Goal: Contribute content: Contribute content

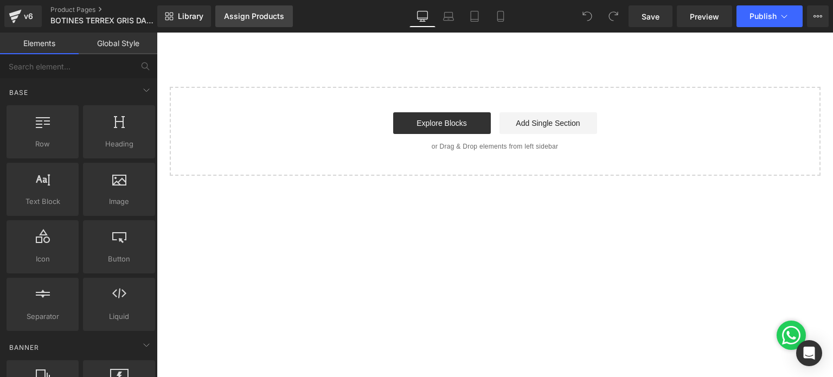
drag, startPoint x: 0, startPoint y: 0, endPoint x: 263, endPoint y: 19, distance: 263.6
click at [249, 24] on div "Library Assign Products Product Preview No product match your search. Please tr…" at bounding box center [494, 16] width 675 height 33
click at [260, 10] on link "Assign Products" at bounding box center [254, 16] width 78 height 22
click at [261, 17] on div "Assign Products" at bounding box center [254, 16] width 60 height 9
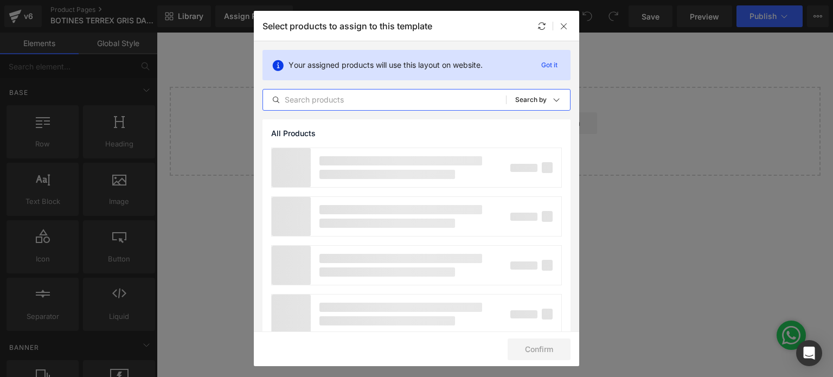
click at [444, 100] on input "text" at bounding box center [384, 99] width 243 height 13
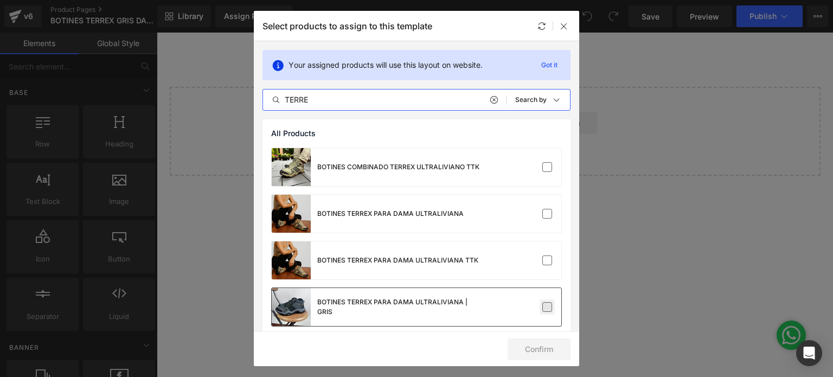
type input "TERRE"
click at [546, 310] on label at bounding box center [547, 307] width 10 height 10
click at [547, 307] on input "checkbox" at bounding box center [547, 307] width 0 height 0
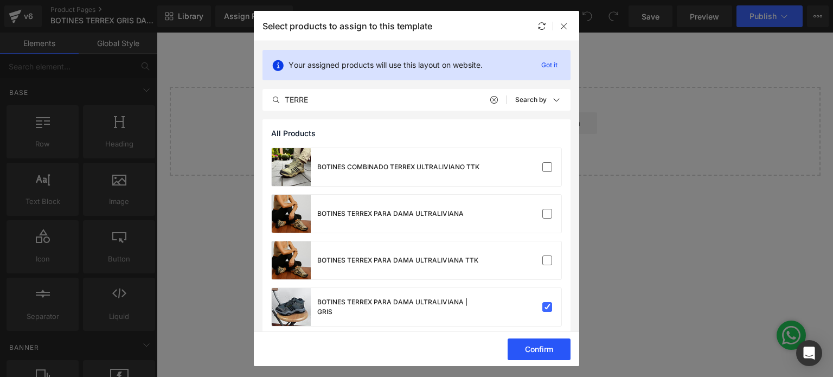
click at [545, 348] on button "Confirm" at bounding box center [538, 349] width 63 height 22
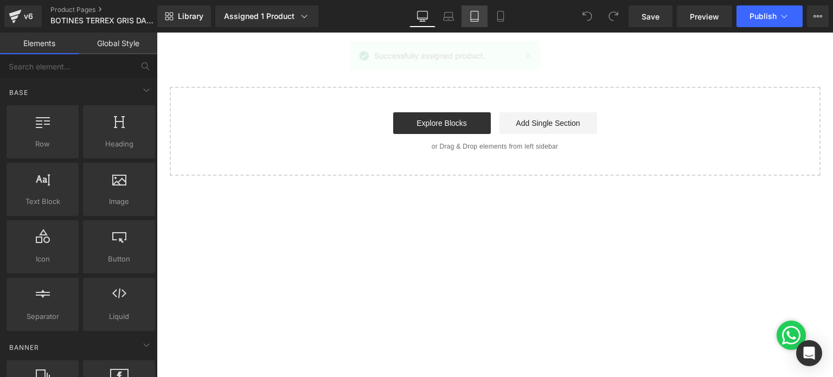
click at [481, 21] on link "Tablet" at bounding box center [474, 16] width 26 height 22
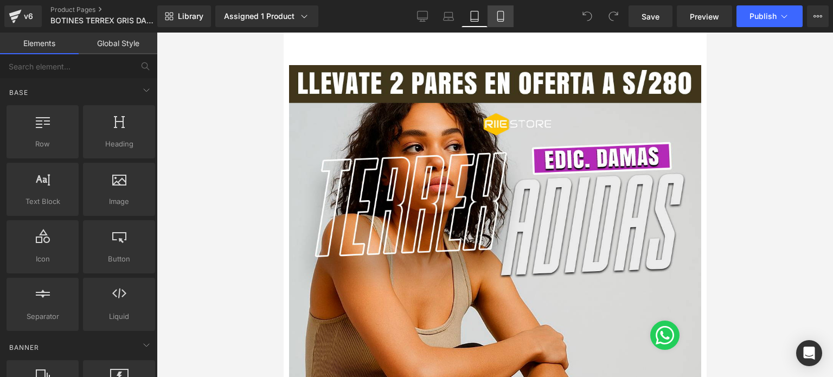
click at [493, 23] on link "Mobile" at bounding box center [500, 16] width 26 height 22
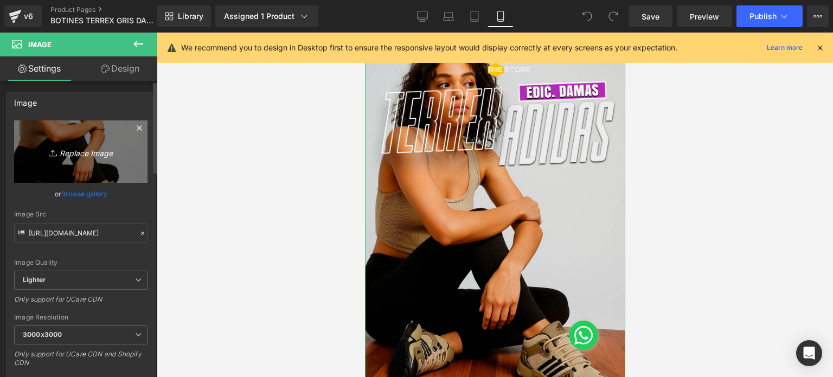
click at [79, 153] on icon "Replace Image" at bounding box center [80, 152] width 87 height 14
type input "C:\fakepath\Mesa de trabajo 1.jpg"
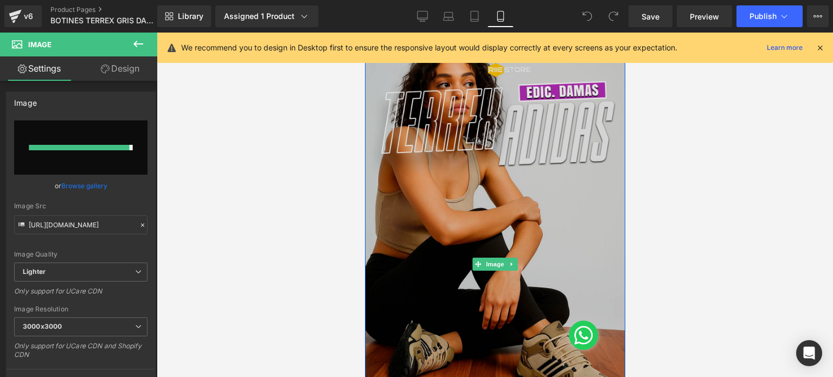
type input "https://ucarecdn.com/bcded356-5bea-4e0b-9b6b-f6802f3d10a2/-/format/auto/-/previ…"
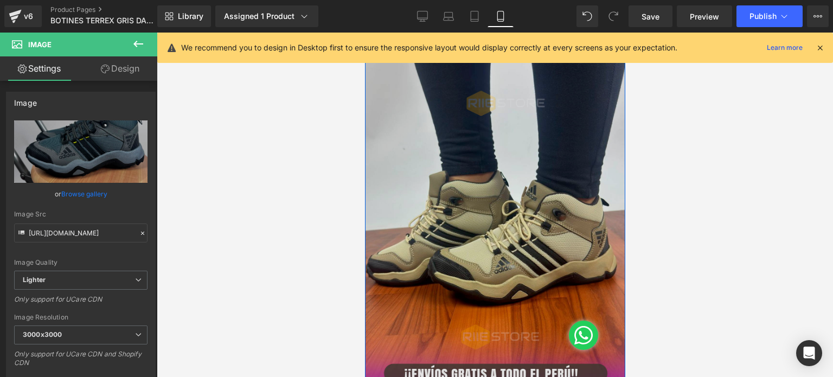
scroll to position [596, 0]
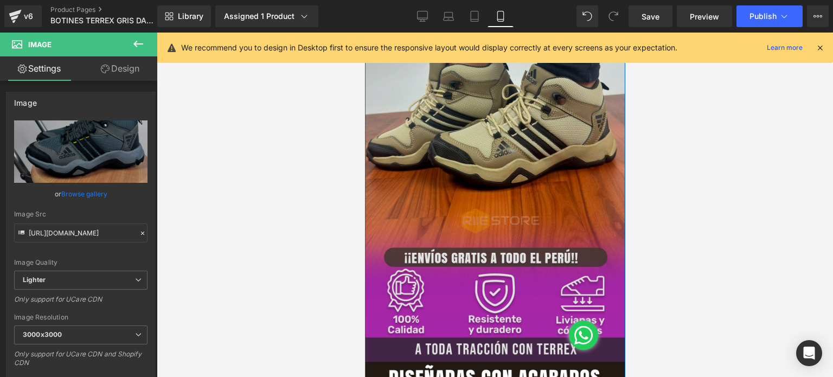
click at [529, 208] on img at bounding box center [494, 130] width 260 height 462
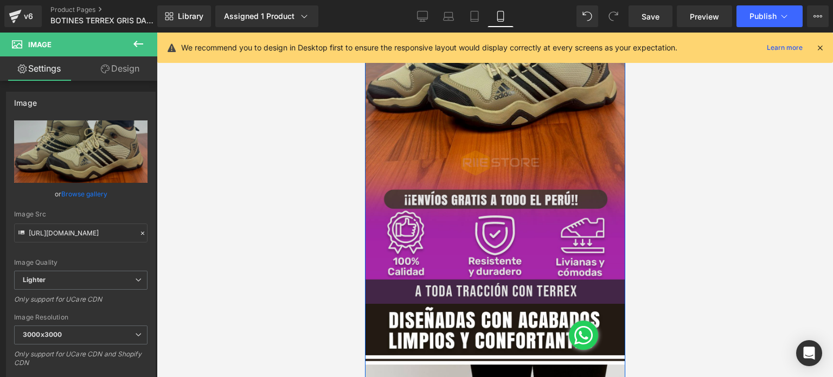
scroll to position [650, 0]
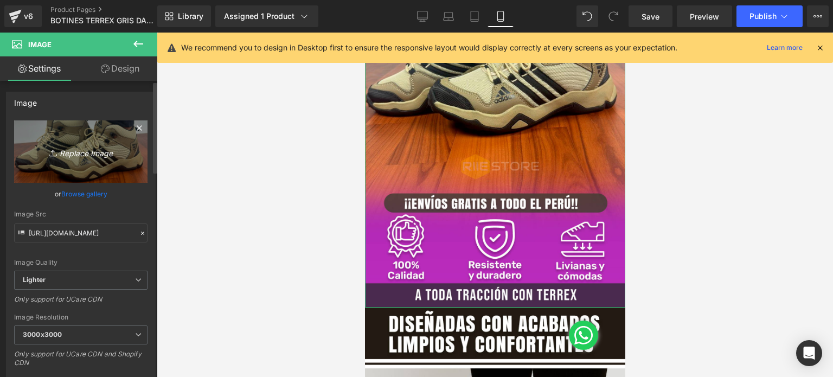
click at [87, 146] on icon "Replace Image" at bounding box center [80, 152] width 87 height 14
type input "C:\fakepath\Mesa de trabajo 2.jpg"
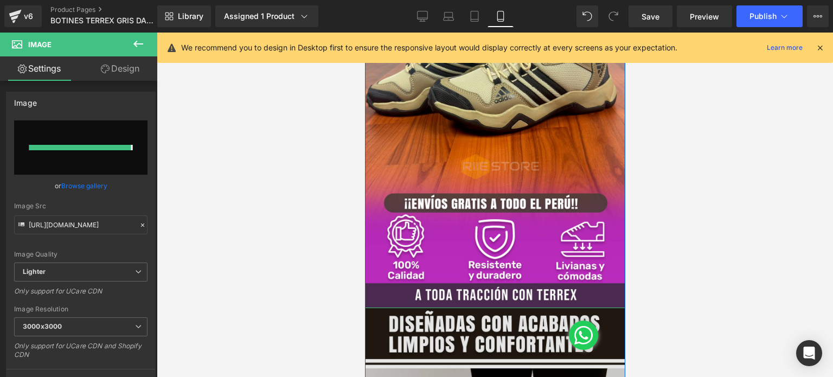
type input "https://ucarecdn.com/de38dfa4-c12d-42f6-9309-f0e0fe7651f9/-/format/auto/-/previ…"
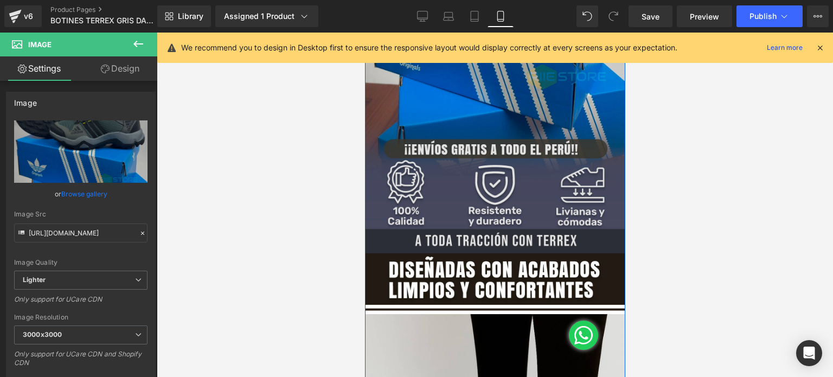
scroll to position [488, 0]
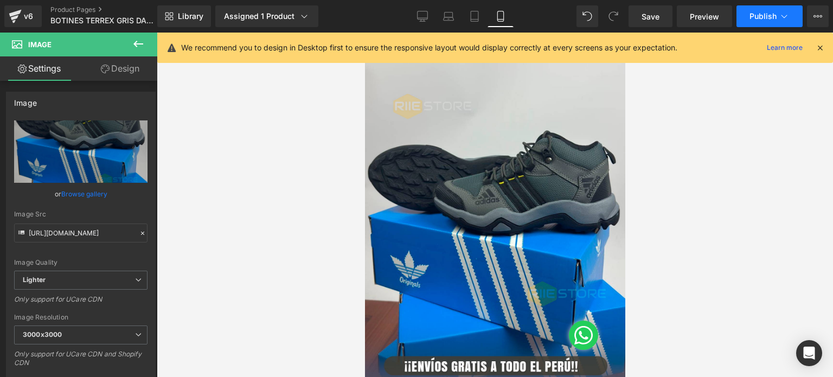
click at [759, 15] on span "Publish" at bounding box center [762, 16] width 27 height 9
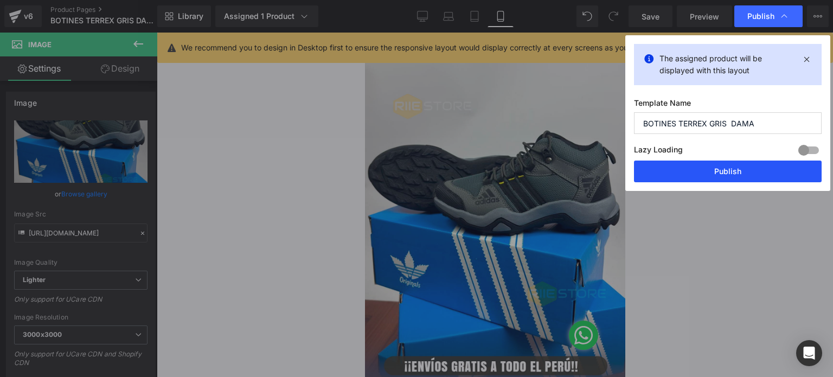
click at [716, 175] on button "Publish" at bounding box center [728, 171] width 188 height 22
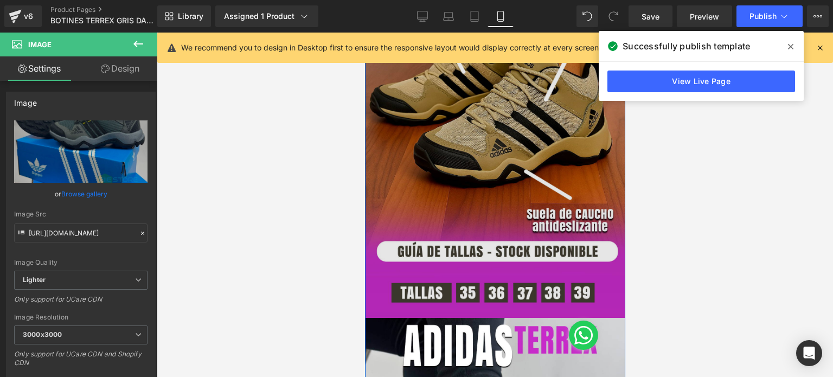
scroll to position [1192, 0]
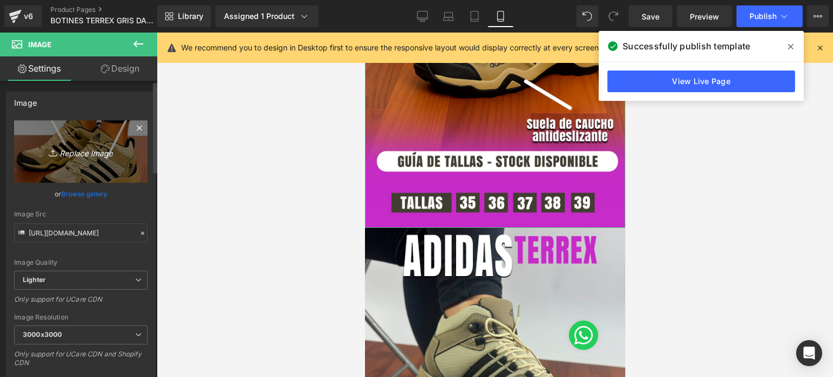
click at [94, 154] on icon "Replace Image" at bounding box center [80, 152] width 87 height 14
type input "C:\fakepath\Mesa de trabajo 3.jpg"
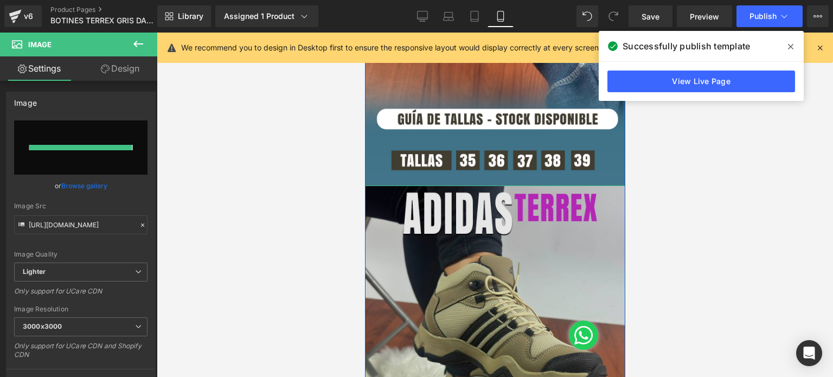
type input "https://ucarecdn.com/08444b4f-c5e0-4676-b7a2-d7b705e50a7f/-/format/auto/-/previ…"
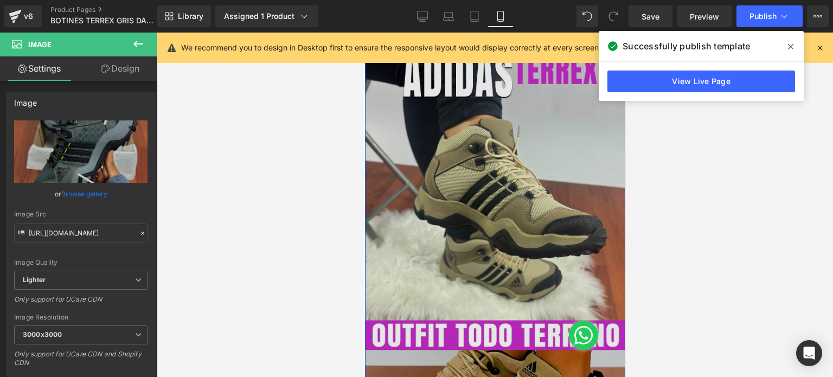
scroll to position [1463, 0]
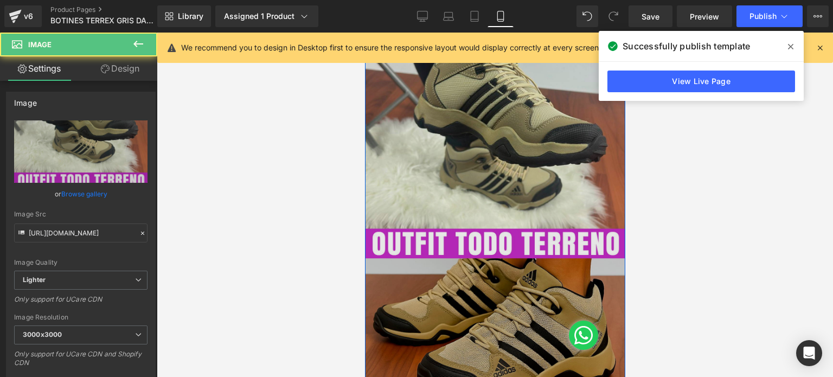
click at [502, 198] on img at bounding box center [494, 188] width 260 height 462
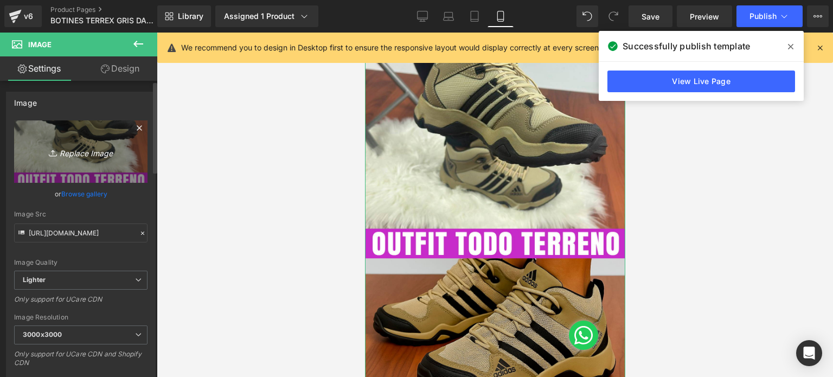
click at [102, 149] on icon "Replace Image" at bounding box center [80, 152] width 87 height 14
type input "C:\fakepath\Mesa de trabajo 6.jpg"
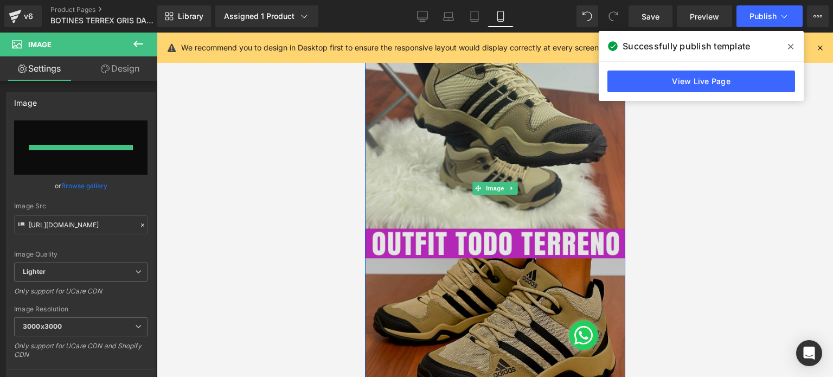
type input "https://ucarecdn.com/1cc44a3c-7c4b-4295-8824-1eb7fded5d47/-/format/auto/-/previ…"
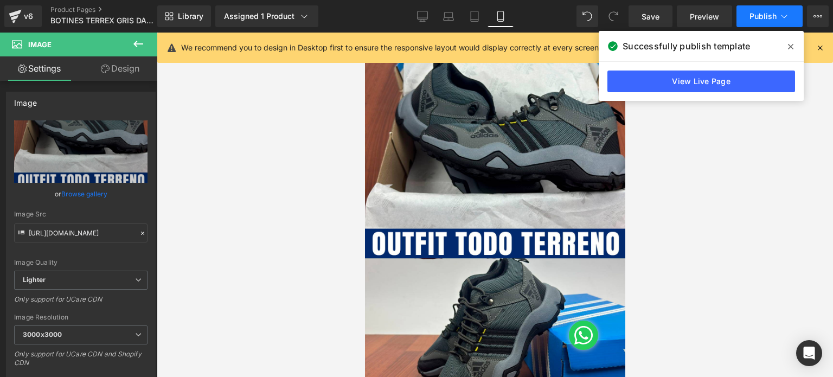
click at [763, 19] on span "Publish" at bounding box center [762, 16] width 27 height 9
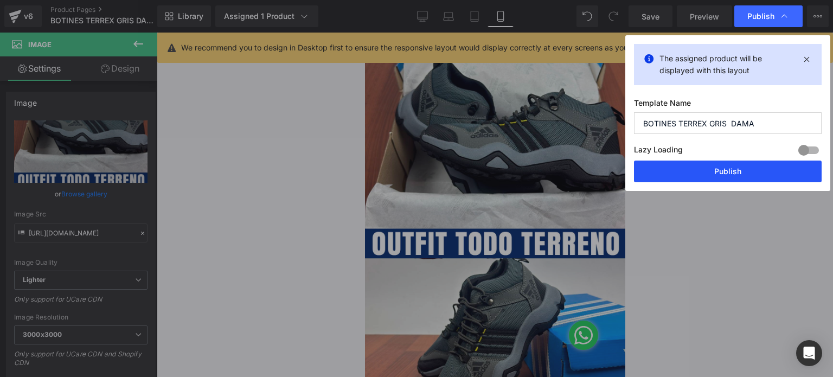
click at [720, 175] on button "Publish" at bounding box center [728, 171] width 188 height 22
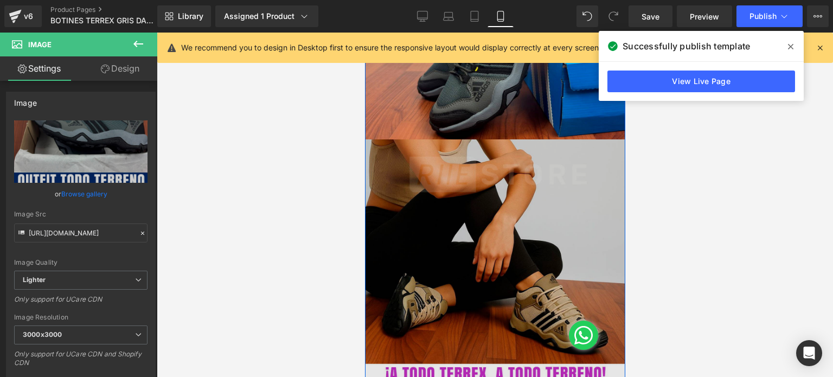
scroll to position [1843, 0]
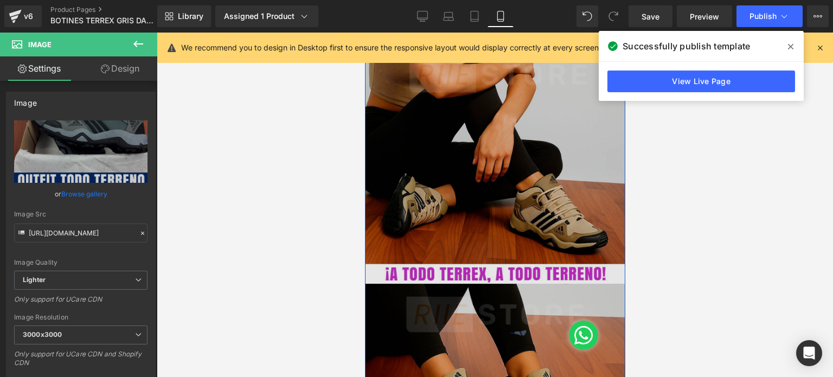
click at [504, 253] on img at bounding box center [494, 271] width 260 height 462
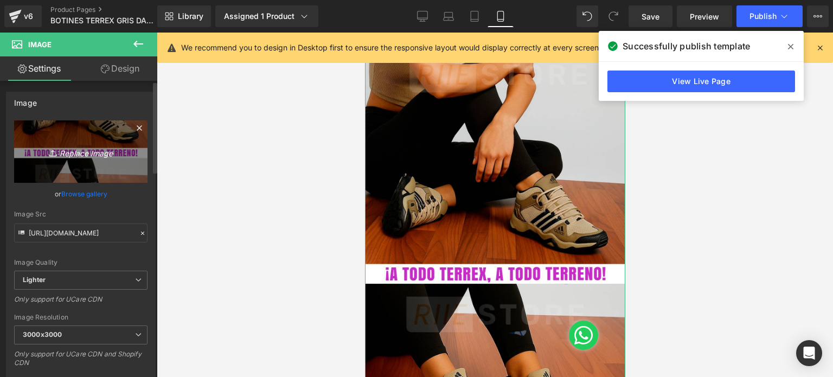
click at [82, 153] on icon "Replace Image" at bounding box center [80, 152] width 87 height 14
type input "C:\fakepath\Mesa de trabajo 7.jpg"
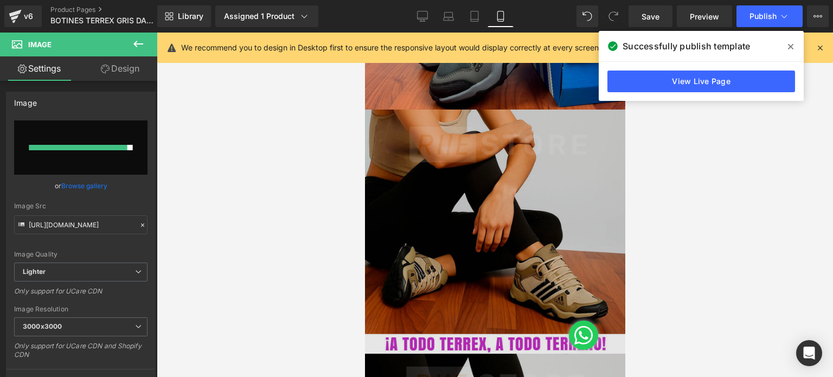
scroll to position [1897, 0]
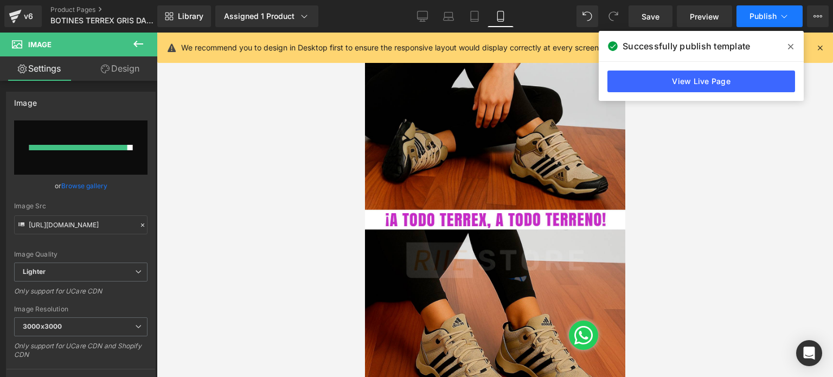
click at [770, 10] on button "Publish" at bounding box center [769, 16] width 66 height 22
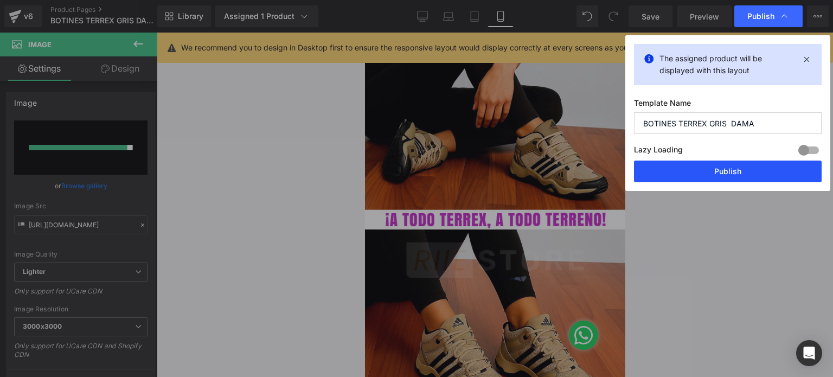
click at [724, 172] on button "Publish" at bounding box center [728, 171] width 188 height 22
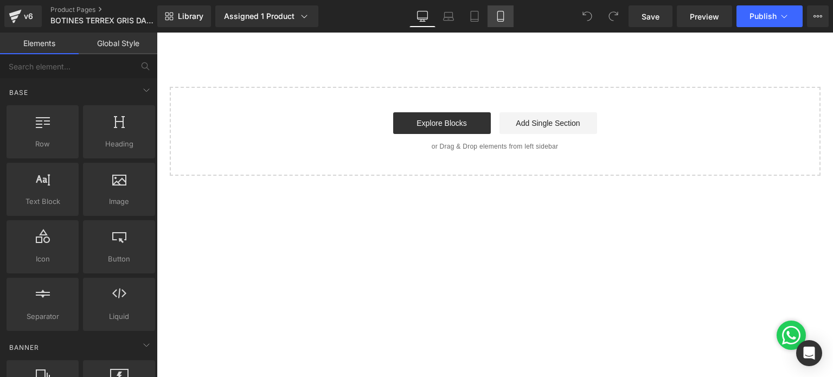
click at [493, 16] on link "Mobile" at bounding box center [500, 16] width 26 height 22
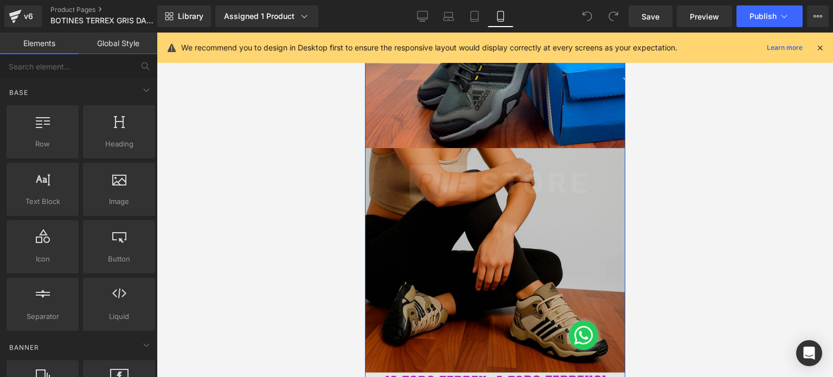
scroll to position [1843, 0]
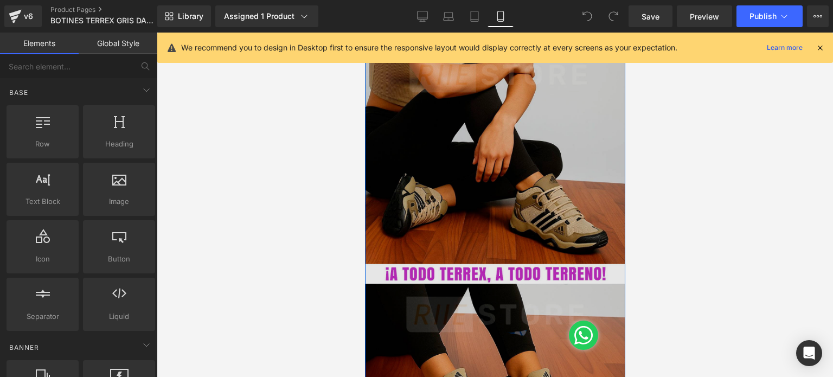
click at [450, 166] on img at bounding box center [494, 271] width 260 height 462
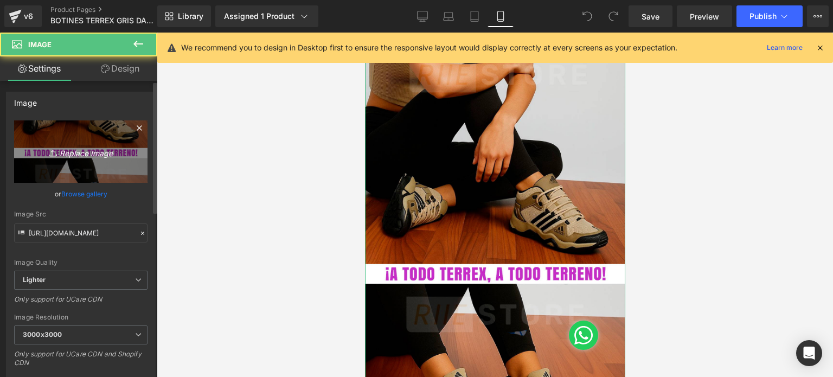
click at [89, 153] on icon "Replace Image" at bounding box center [80, 152] width 87 height 14
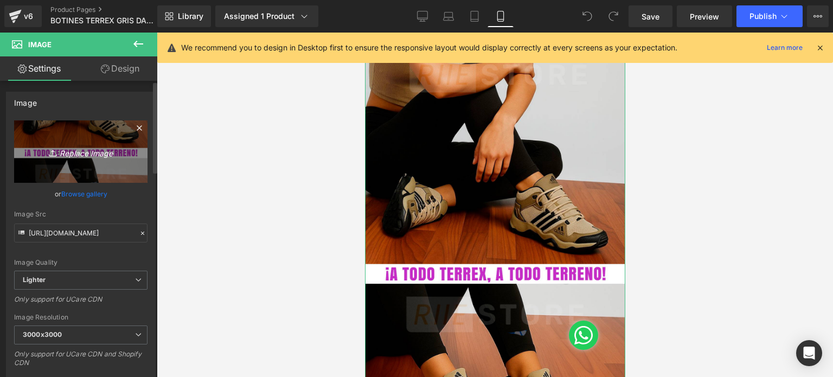
type input "C:\fakepath\Mesa de trabajo 7.jpg"
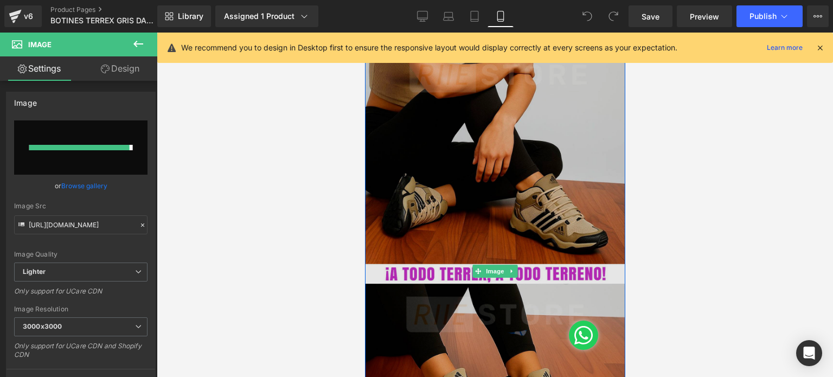
type input "[URL][DOMAIN_NAME]"
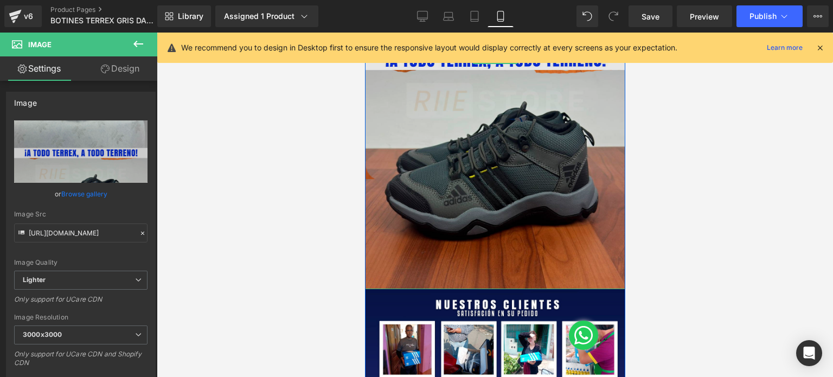
scroll to position [2060, 0]
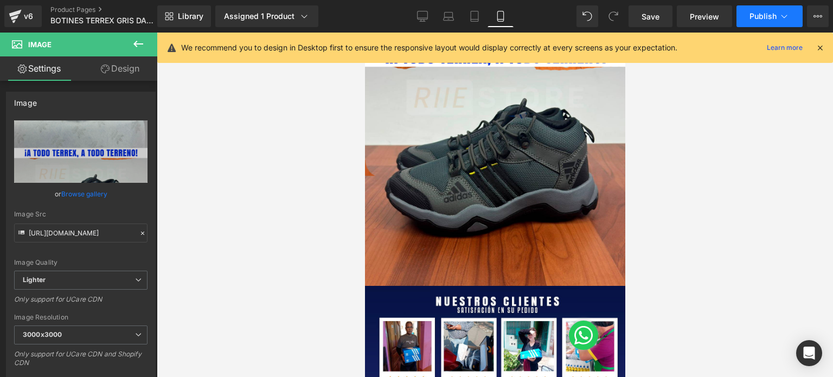
click at [775, 16] on span "Publish" at bounding box center [762, 16] width 27 height 9
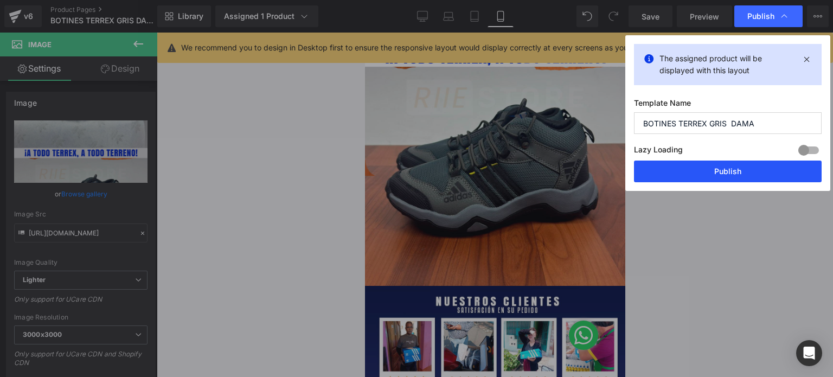
click at [692, 179] on button "Publish" at bounding box center [728, 171] width 188 height 22
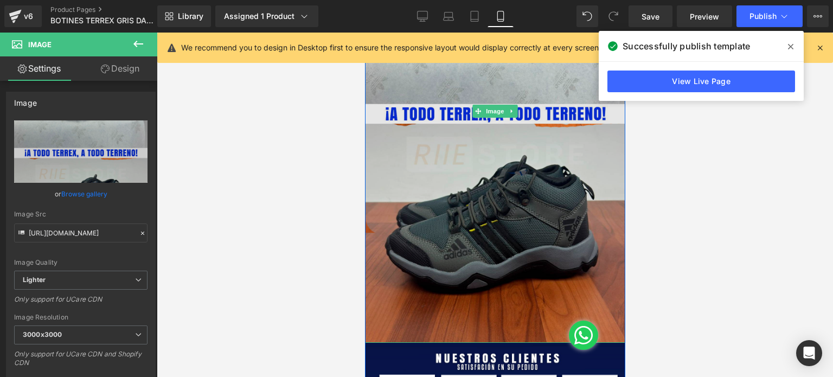
scroll to position [1951, 0]
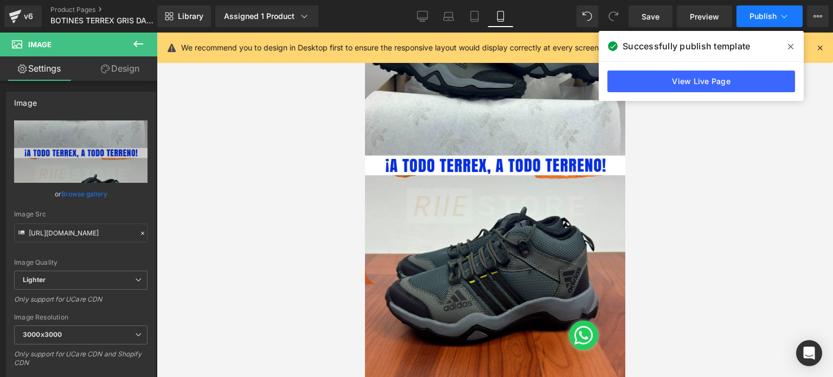
click at [749, 16] on span "Publish" at bounding box center [762, 16] width 27 height 9
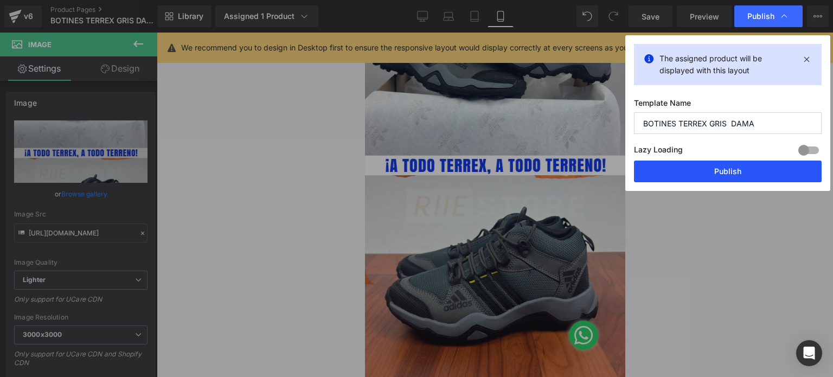
click at [694, 171] on button "Publish" at bounding box center [728, 171] width 188 height 22
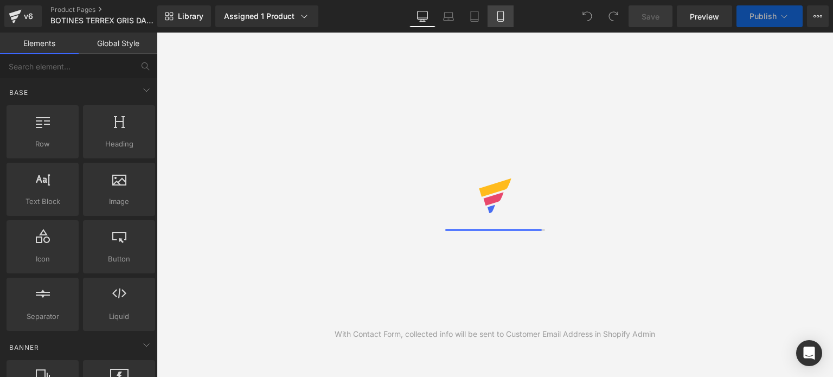
click at [495, 15] on icon at bounding box center [500, 16] width 11 height 11
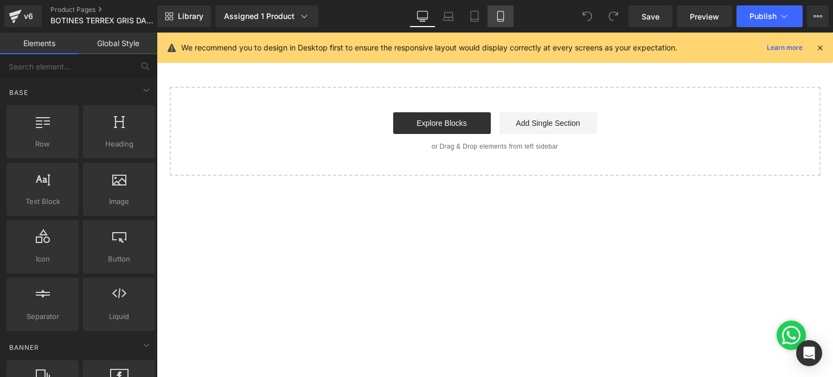
click at [508, 15] on link "Mobile" at bounding box center [500, 16] width 26 height 22
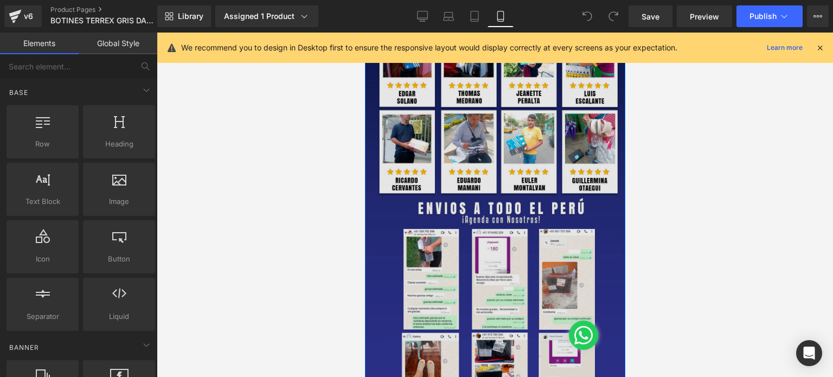
scroll to position [2222, 0]
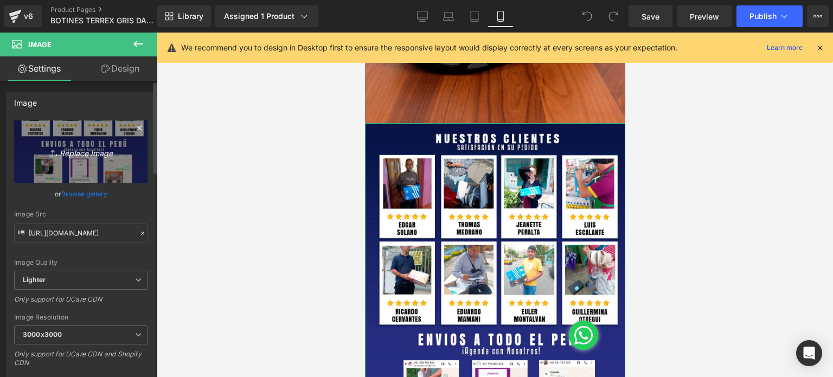
click at [82, 143] on link "Replace Image" at bounding box center [80, 151] width 133 height 62
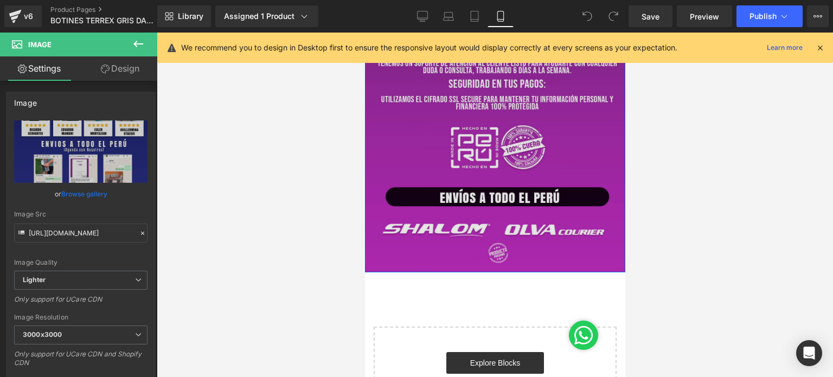
scroll to position [2866, 0]
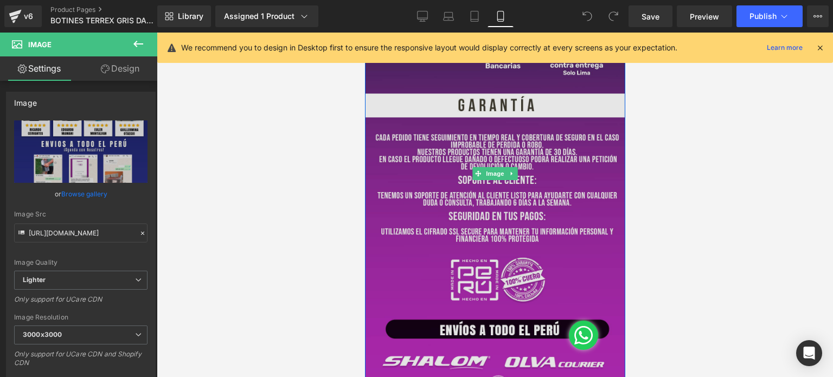
click at [458, 214] on img at bounding box center [494, 173] width 260 height 462
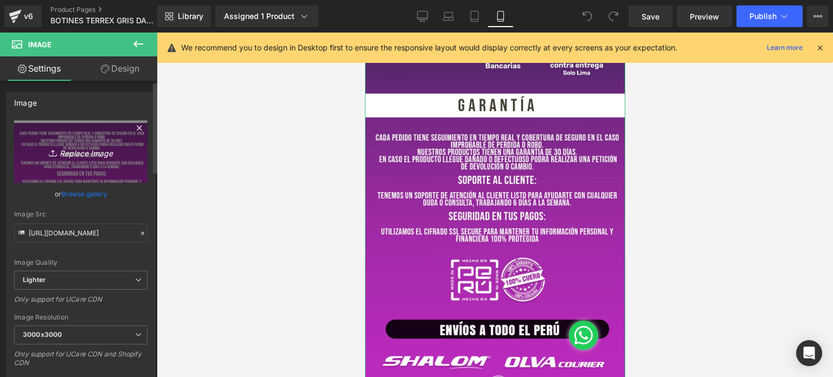
click at [90, 152] on icon "Replace Image" at bounding box center [80, 152] width 87 height 14
type input "C:\fakepath\Mesa de trabajo 4.jpg"
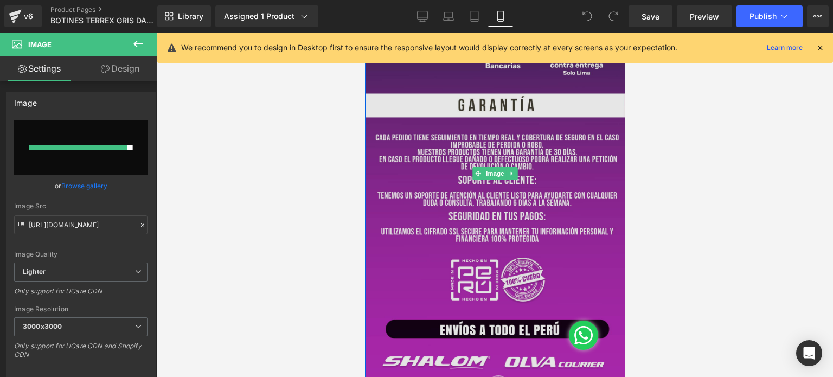
type input "https://ucarecdn.com/2eabb925-f636-4f54-9e83-f302d12412b9/-/format/auto/-/previ…"
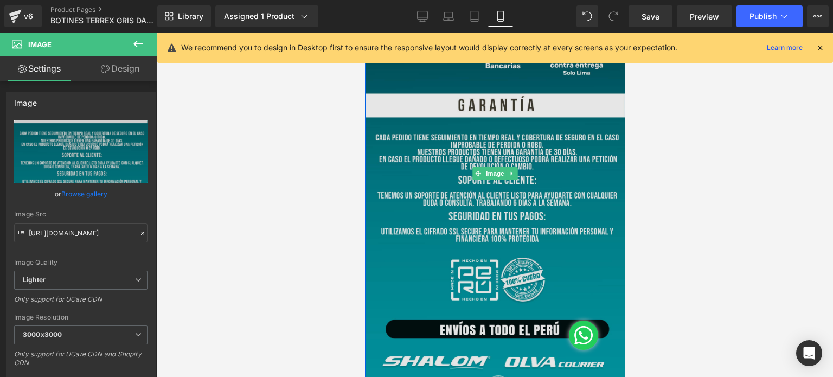
click at [595, 253] on img at bounding box center [494, 173] width 260 height 462
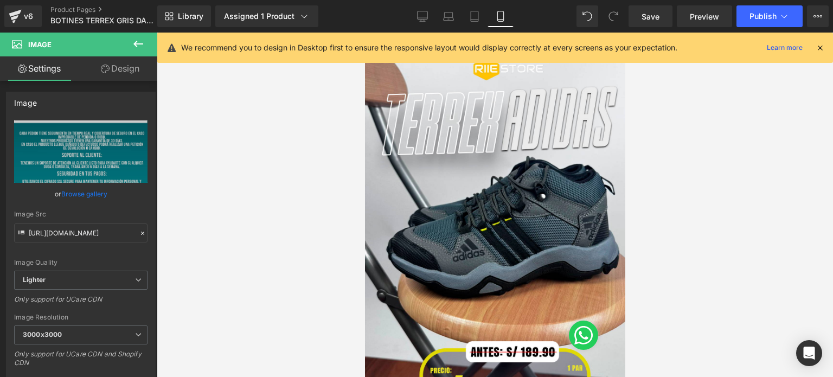
scroll to position [0, 0]
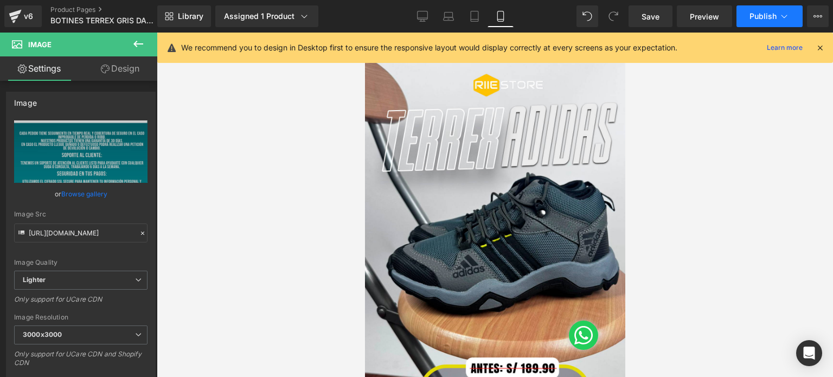
click at [770, 11] on button "Publish" at bounding box center [769, 16] width 66 height 22
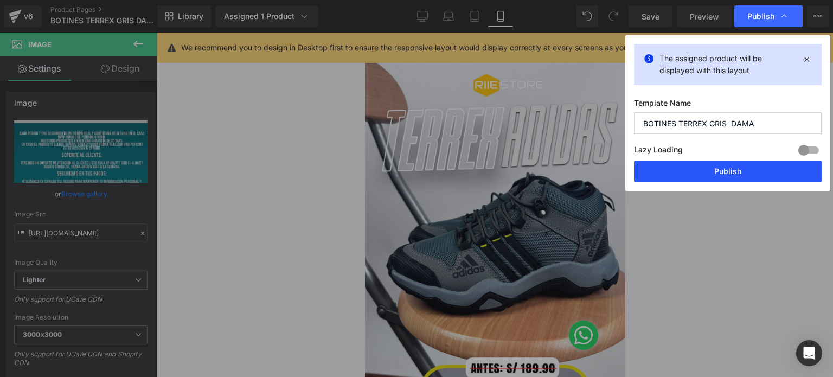
click at [709, 175] on button "Publish" at bounding box center [728, 171] width 188 height 22
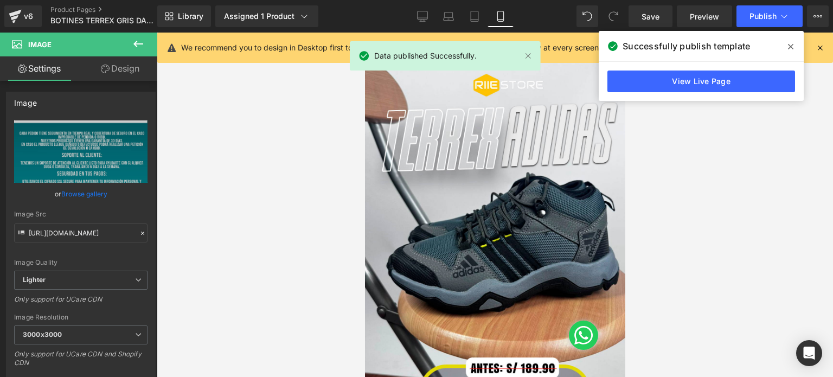
click at [686, 205] on div at bounding box center [495, 205] width 676 height 344
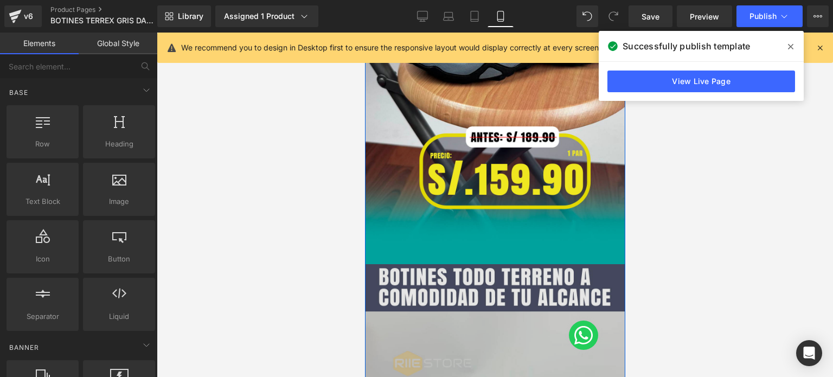
scroll to position [379, 0]
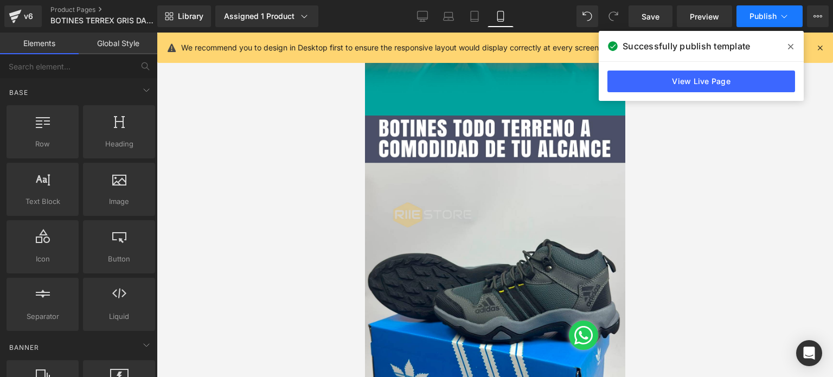
click at [770, 14] on span "Publish" at bounding box center [762, 16] width 27 height 9
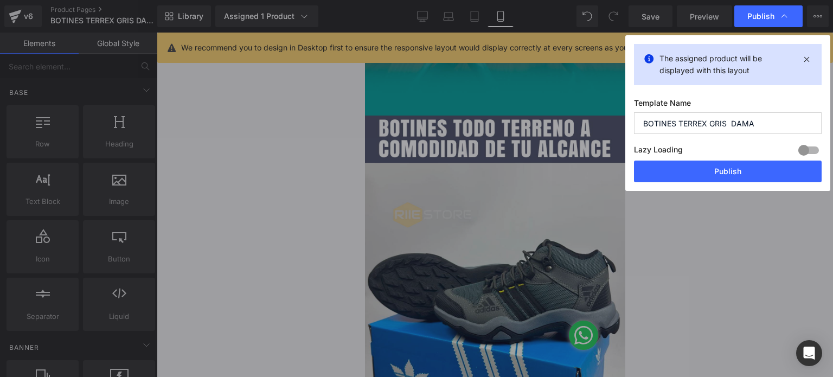
click at [740, 171] on button "Publish" at bounding box center [728, 171] width 188 height 22
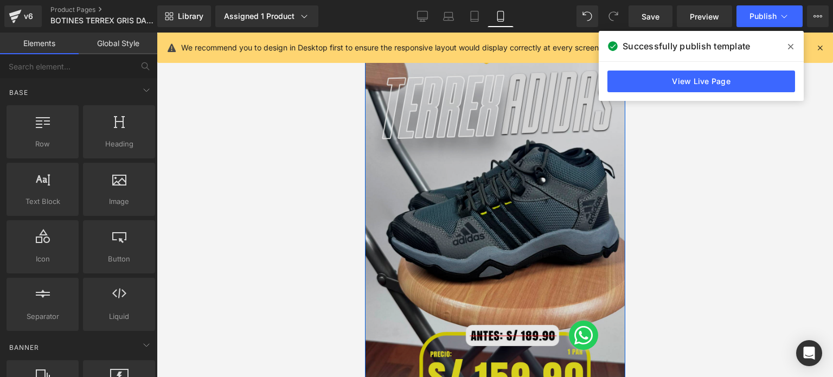
scroll to position [0, 0]
